Goal: Find specific page/section: Find specific page/section

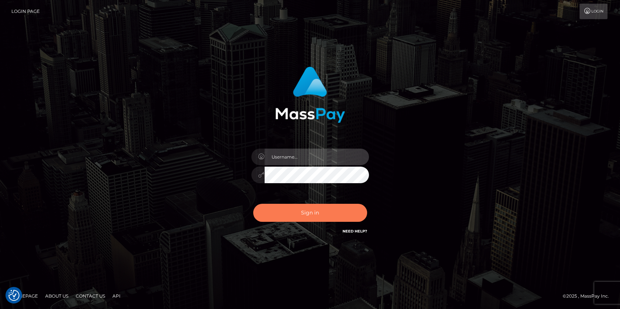
type input "[PERSON_NAME].jstv"
click at [307, 212] on button "Sign in" at bounding box center [310, 213] width 114 height 18
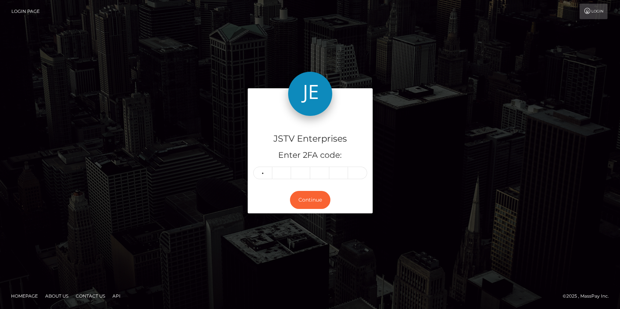
type input "4"
type input "5"
type input "8"
type input "0"
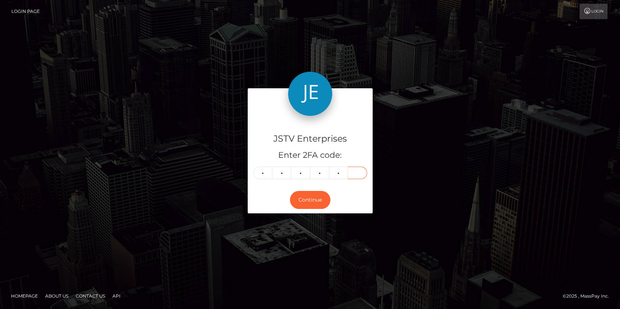
type input "4"
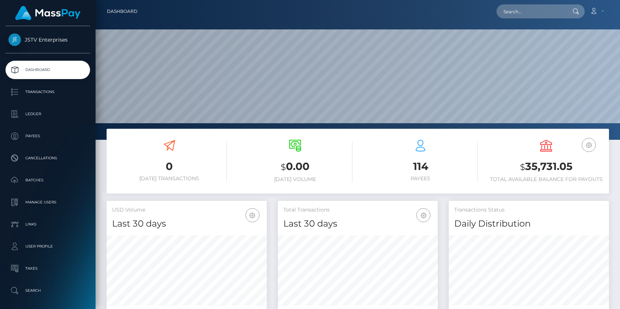
scroll to position [130, 160]
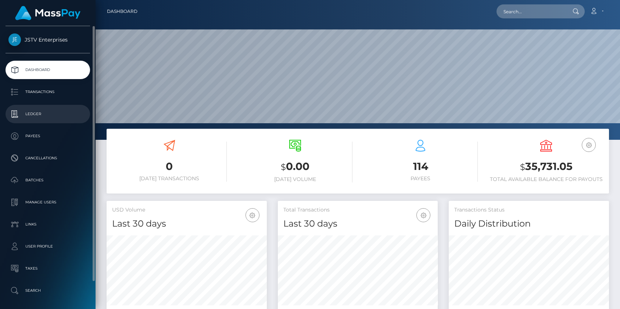
click at [36, 115] on p "Ledger" at bounding box center [47, 113] width 79 height 11
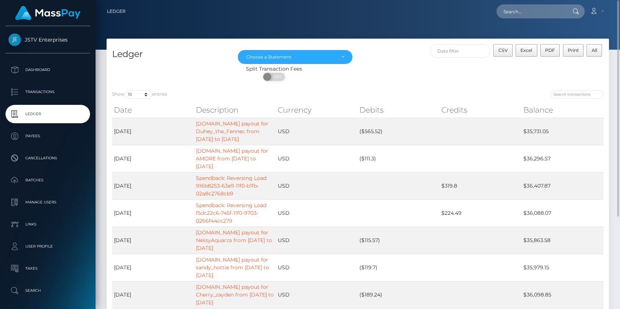
scroll to position [0, 0]
click at [611, 91] on div "Ledger Oct 2023 Nov 2023 Dec 2023 Jan 2024 Feb 2024 Mar 2024 Apr 2024 May 2024 …" at bounding box center [357, 224] width 513 height 373
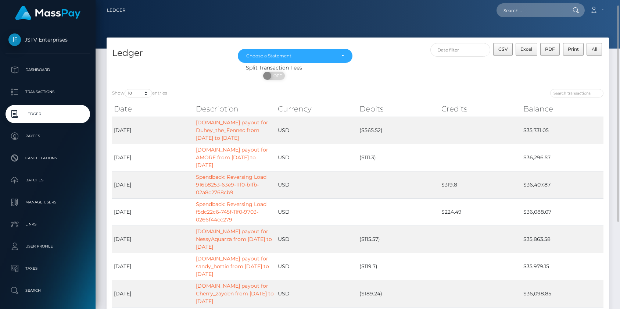
scroll to position [5, 0]
